Goal: Information Seeking & Learning: Learn about a topic

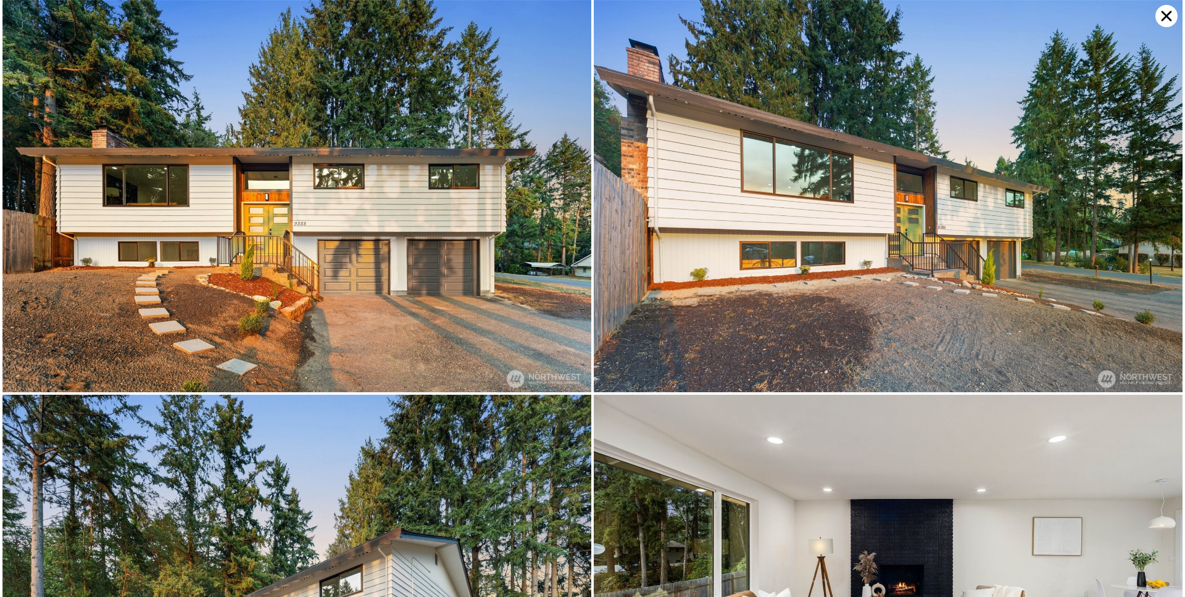
checkbox input "true"
type input "$ 590,000"
type input "-$ 90,081"
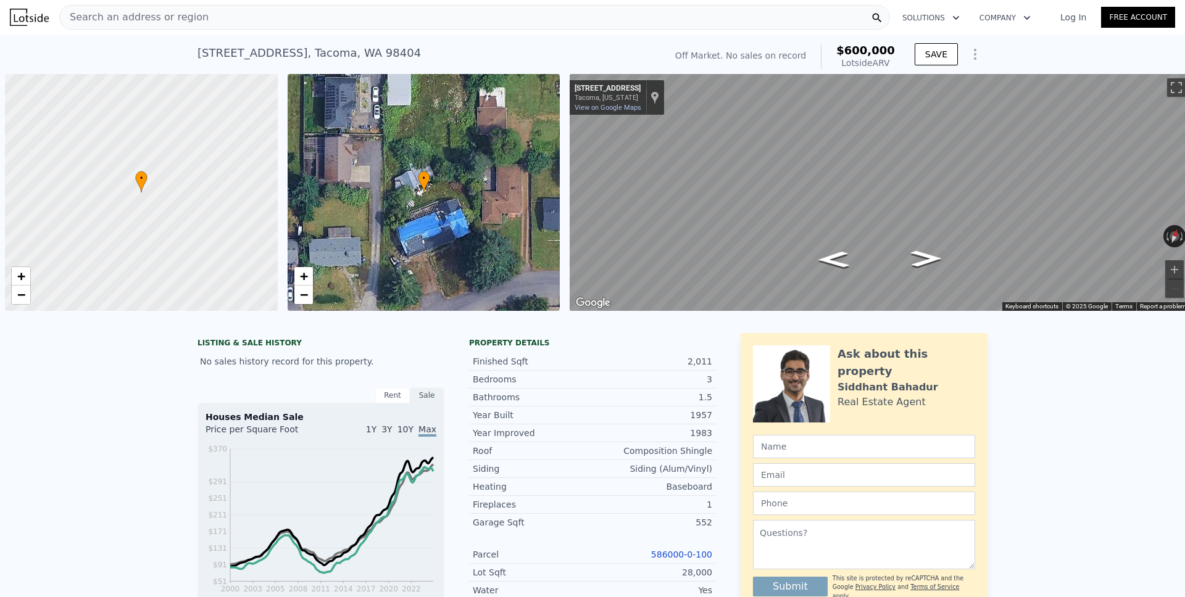
scroll to position [0, 5]
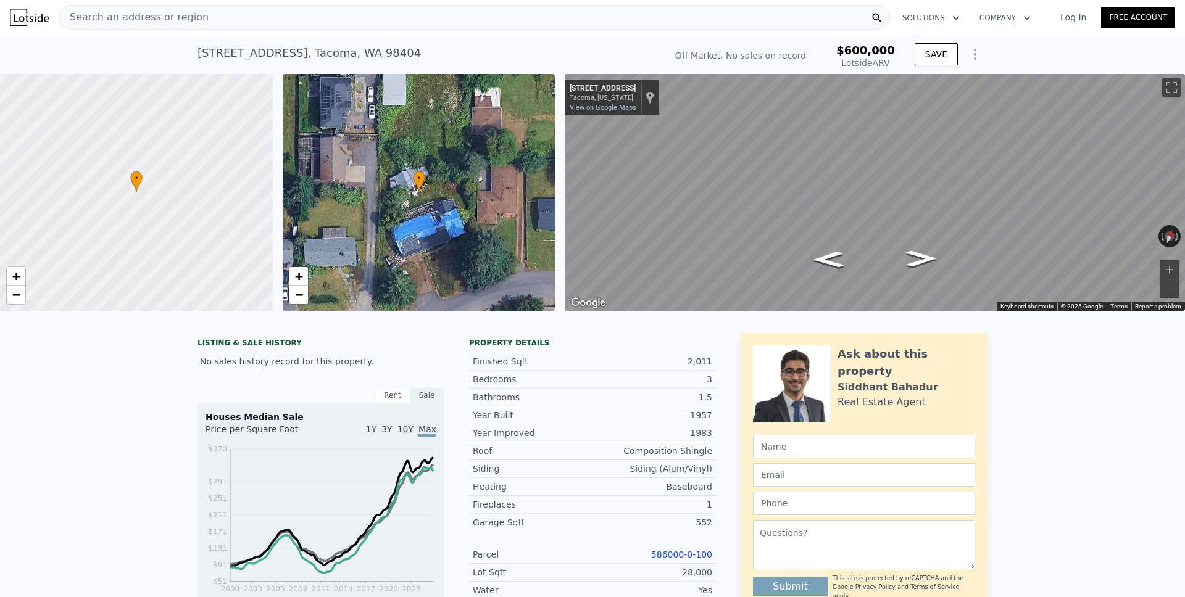
type input "$ 596,000"
type input "$ 29,999"
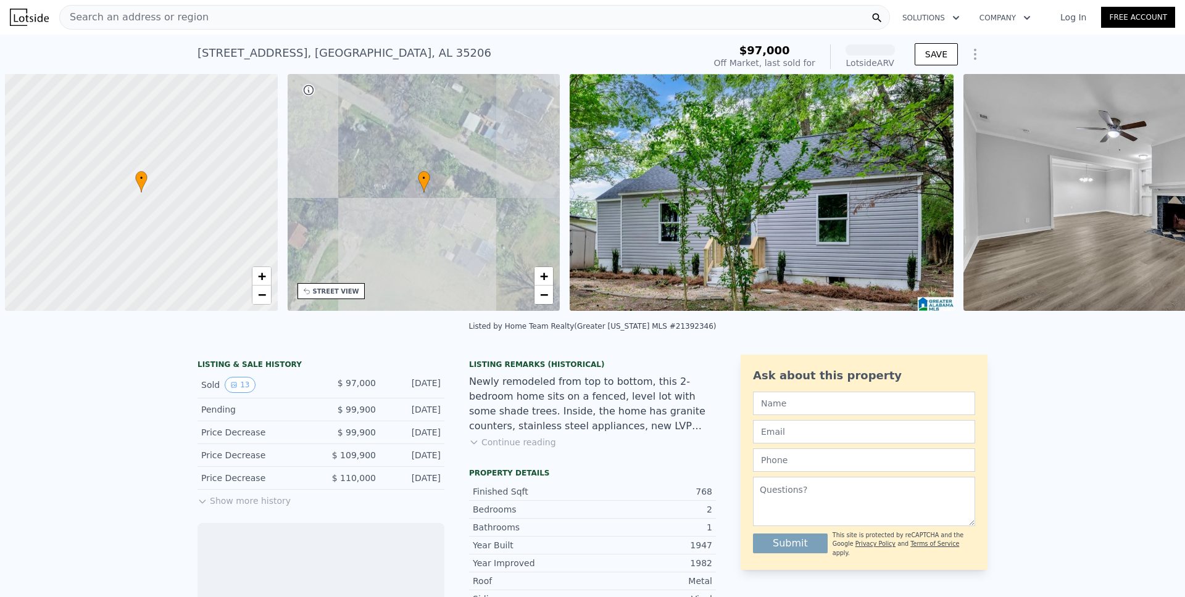
scroll to position [0, 5]
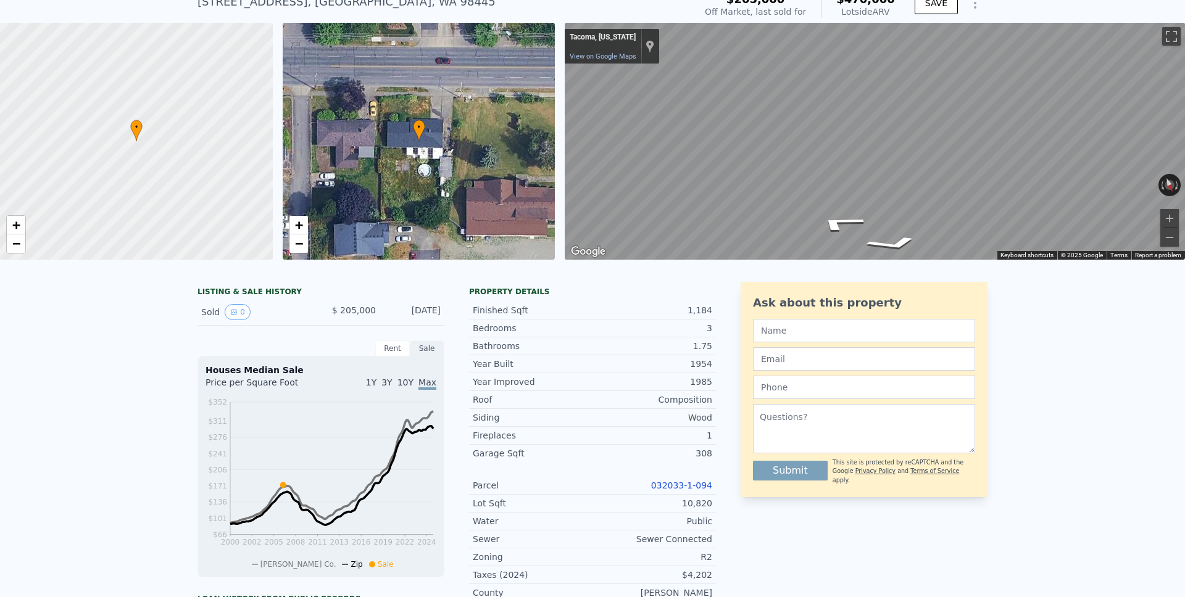
scroll to position [0, 5]
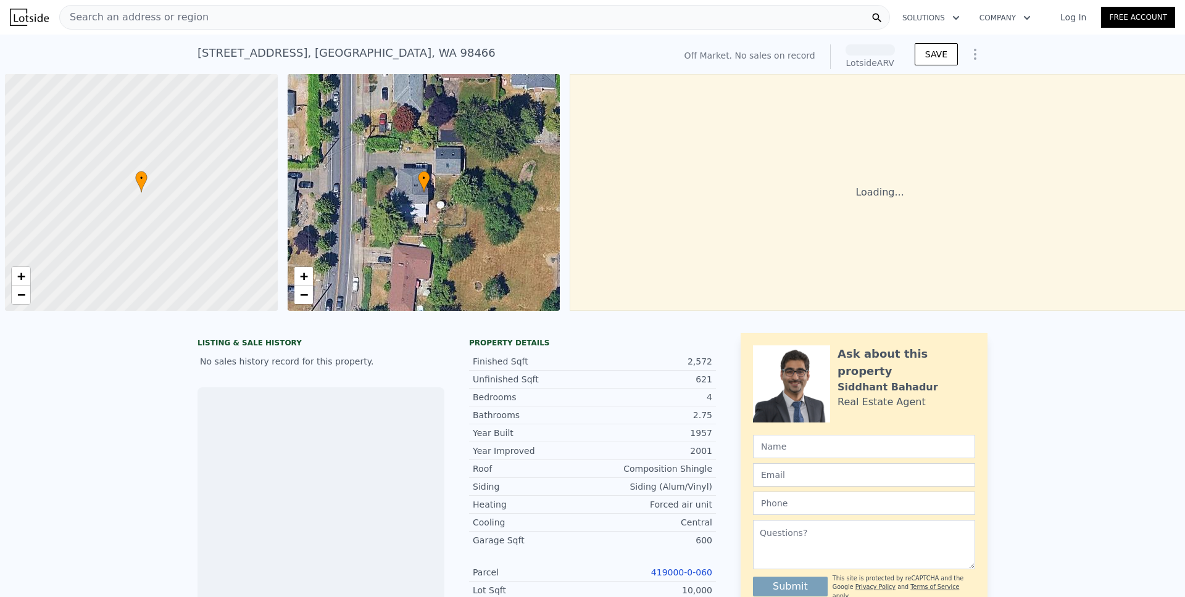
scroll to position [0, 5]
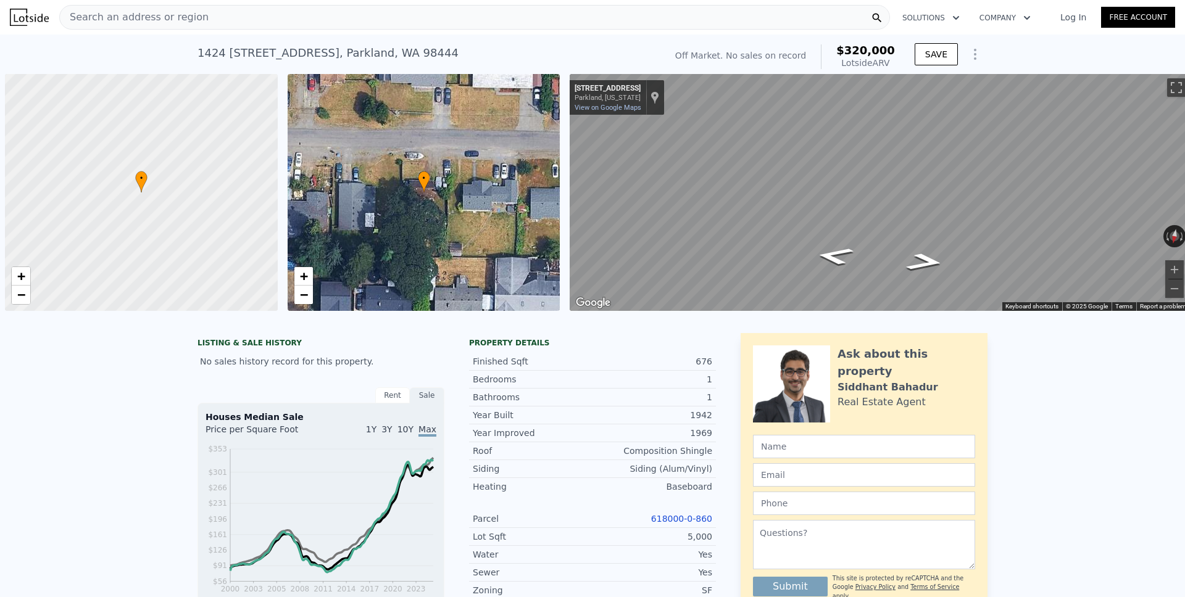
scroll to position [0, 5]
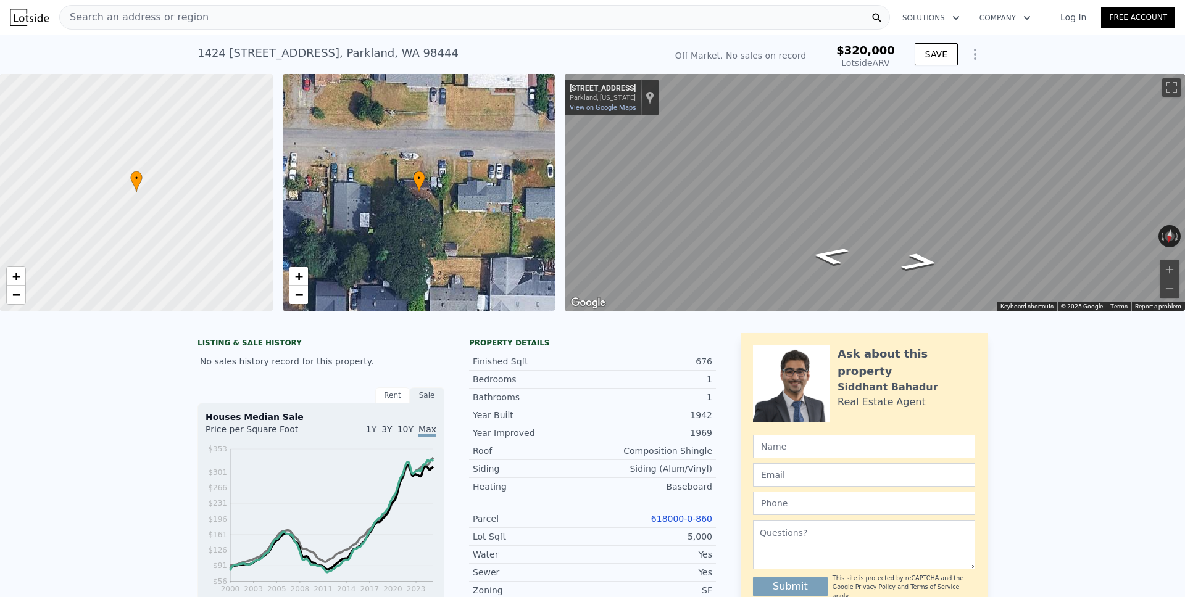
type input "$ 310,000"
type input "$ 30,003"
click at [315, 54] on div "1424 111th St S , Parkland , WA 98444 No sales on record (~ARV $310k ) Off Mark…" at bounding box center [592, 54] width 1185 height 39
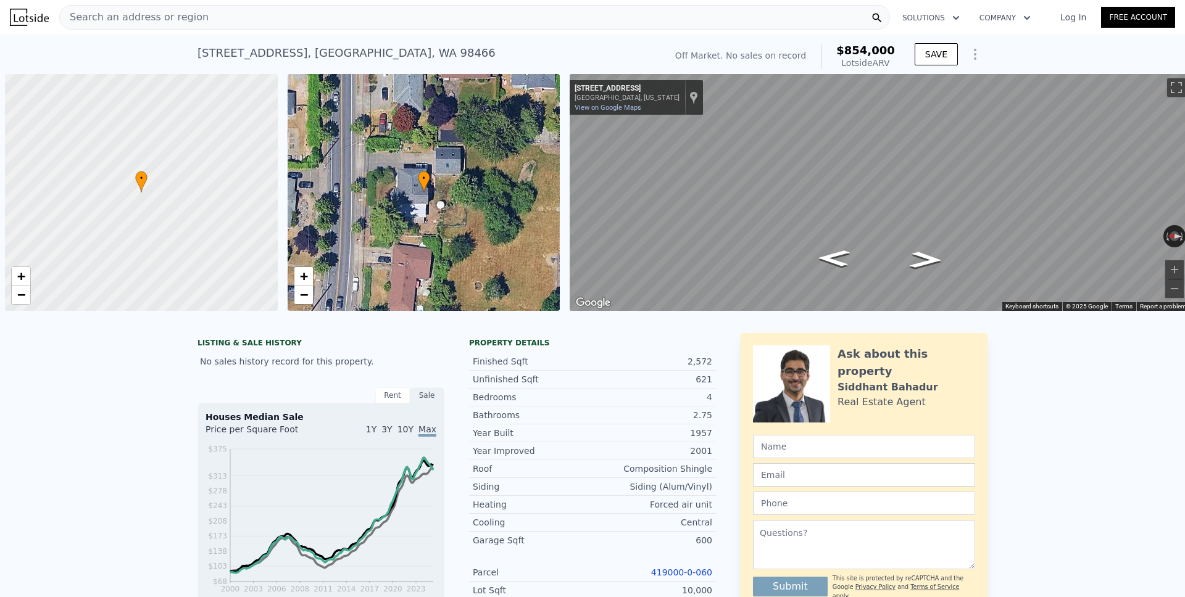
scroll to position [0, 5]
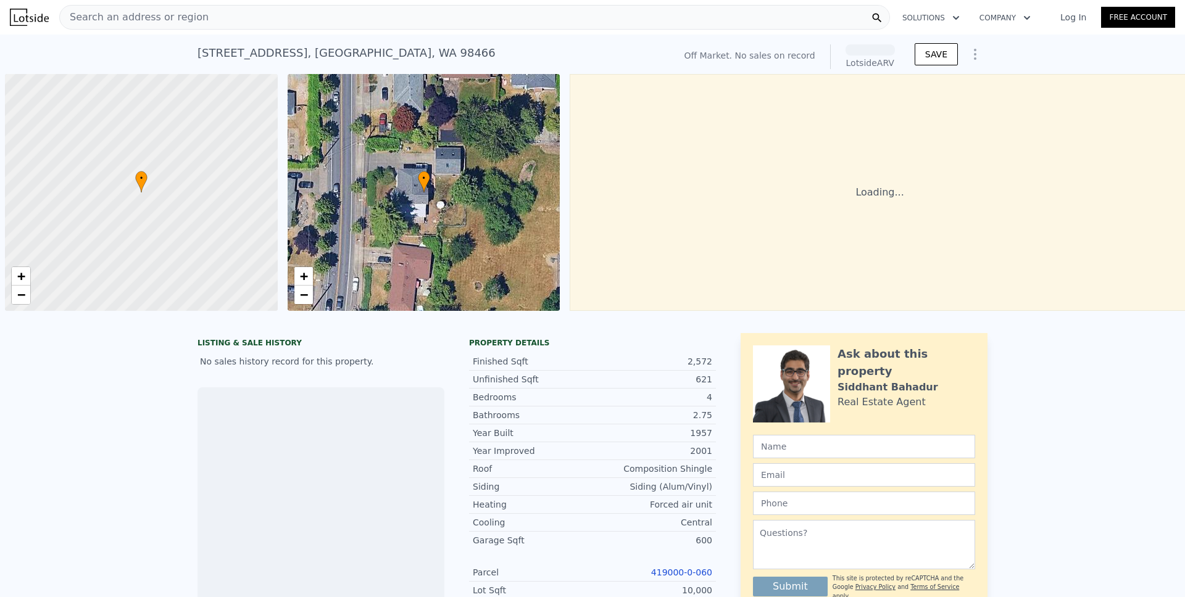
scroll to position [0, 5]
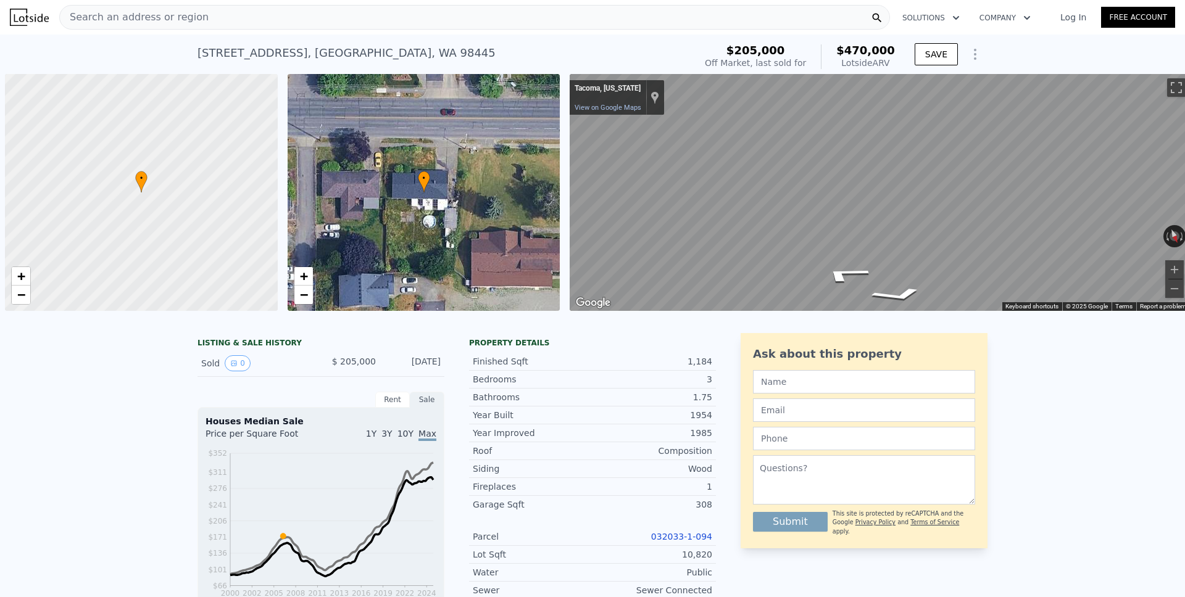
scroll to position [0, 5]
